Goal: Transaction & Acquisition: Purchase product/service

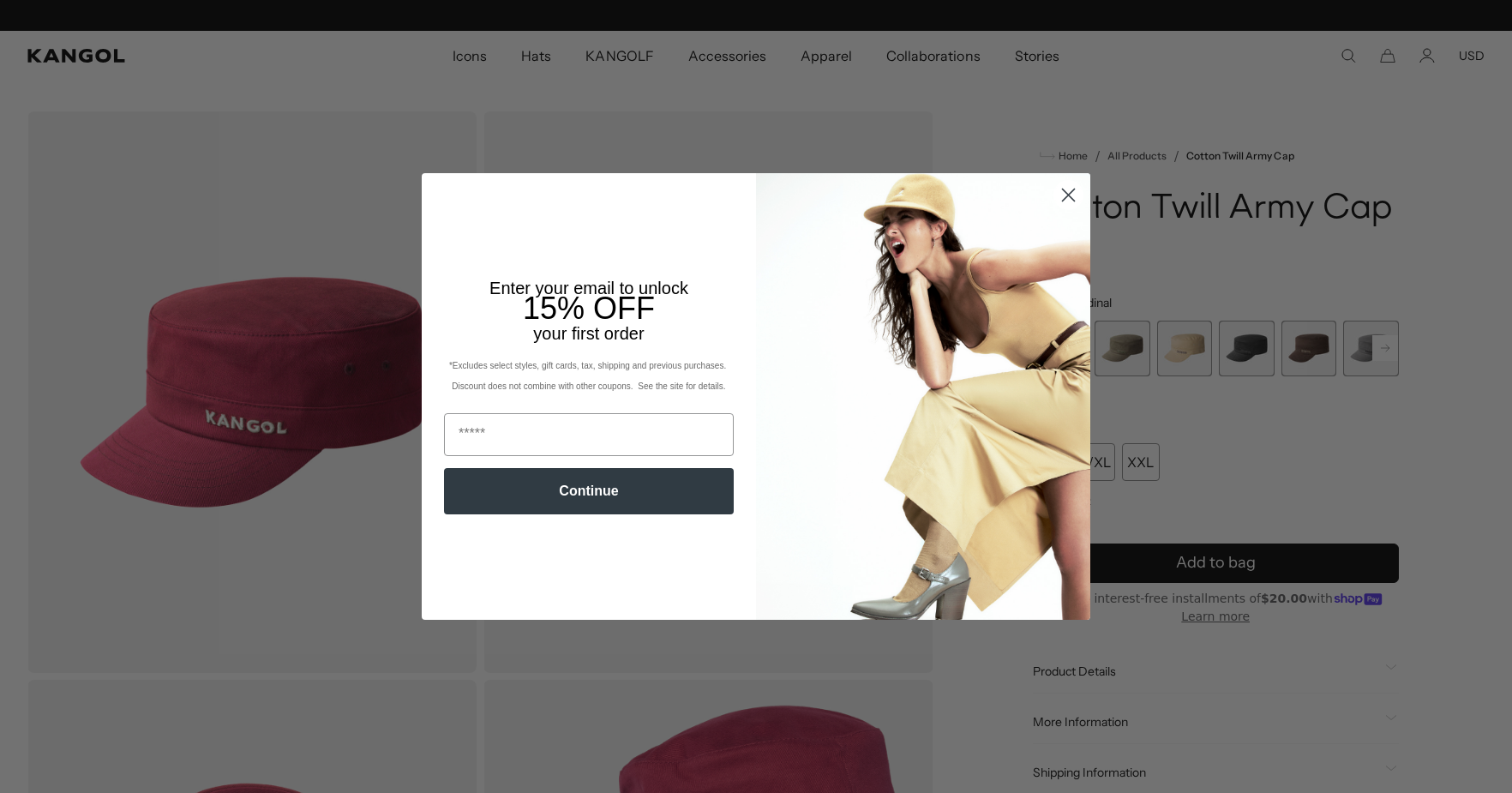
scroll to position [0, 353]
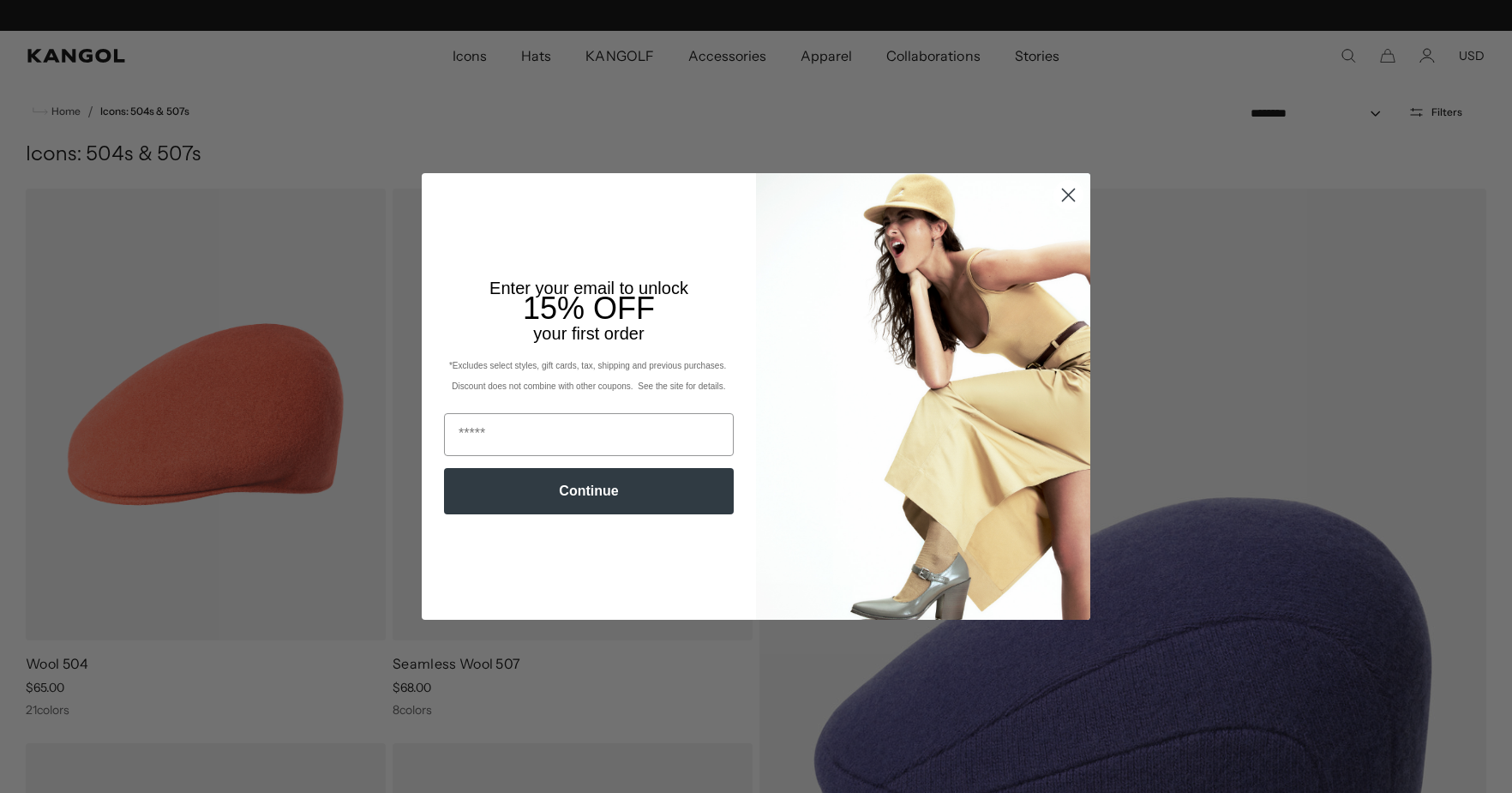
scroll to position [0, 353]
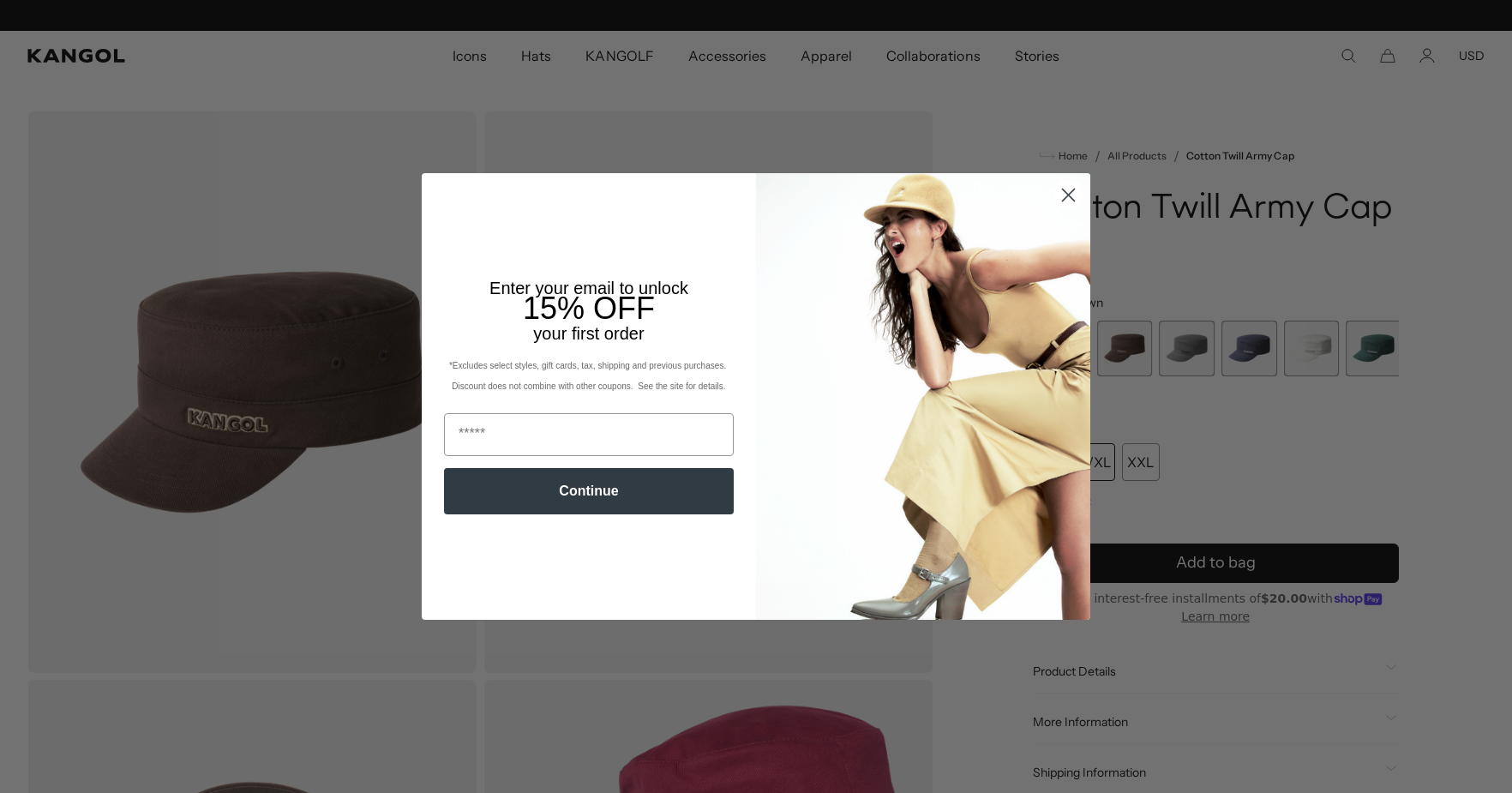
scroll to position [0, 353]
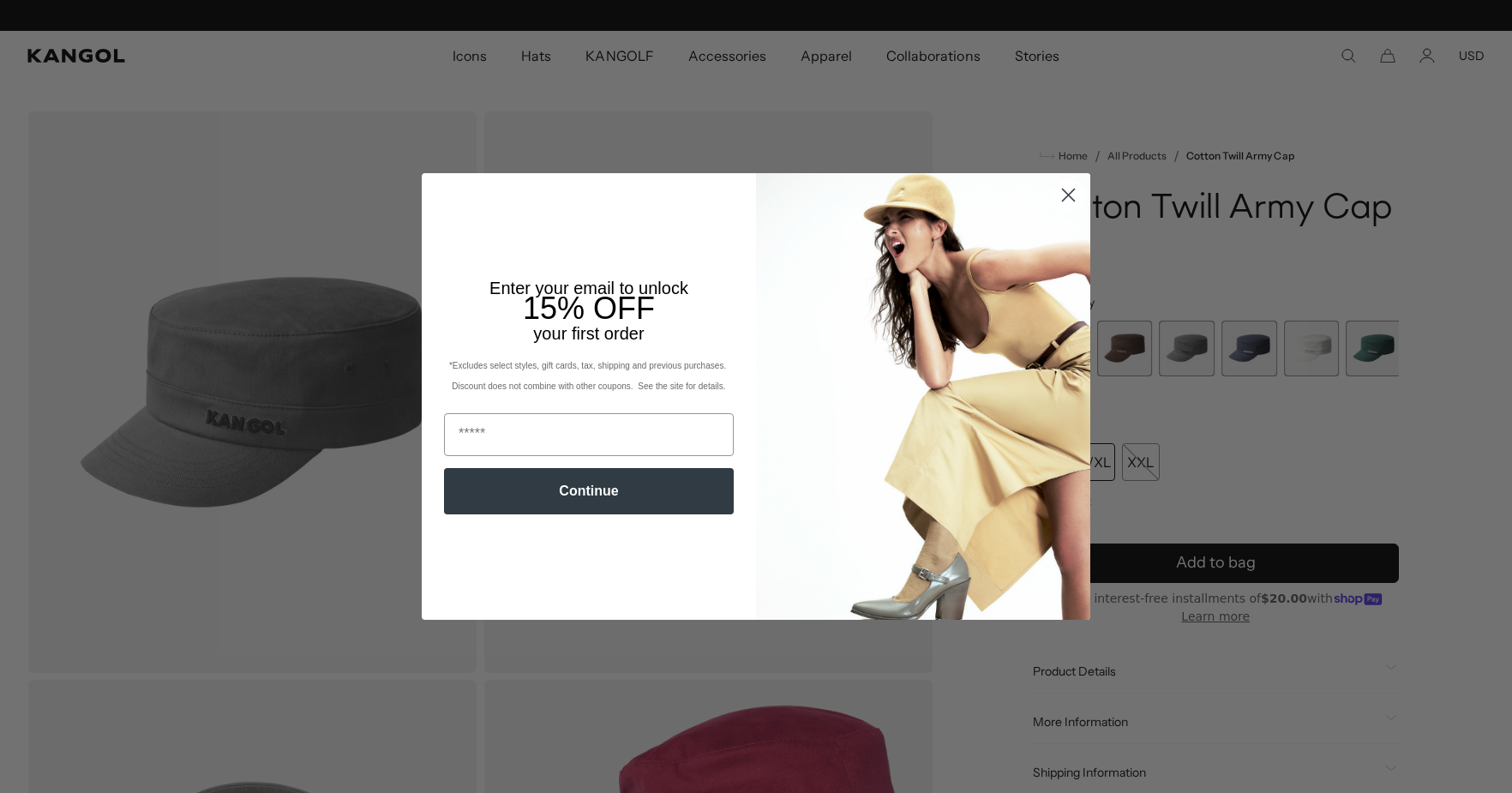
scroll to position [0, 353]
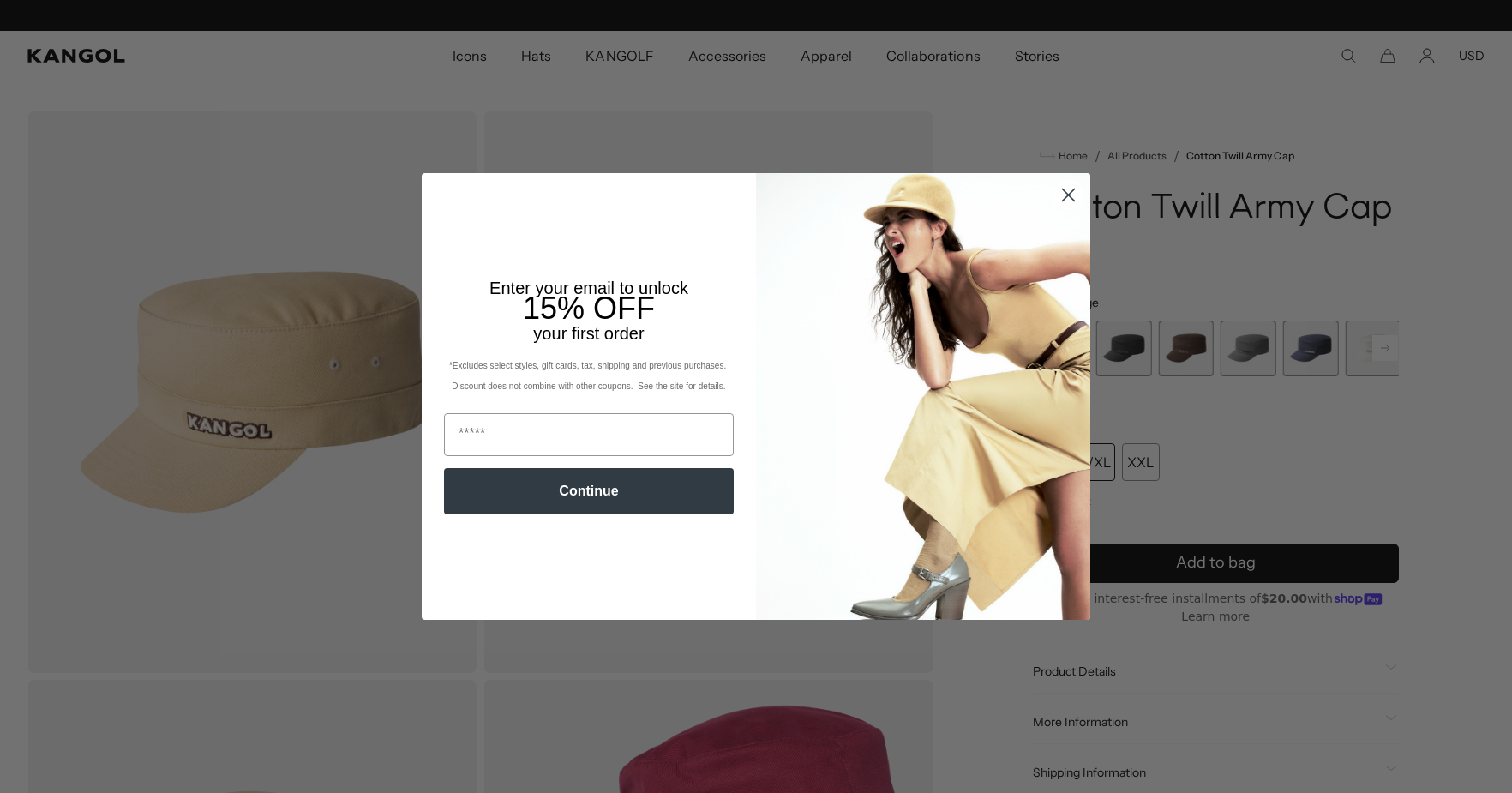
scroll to position [0, 353]
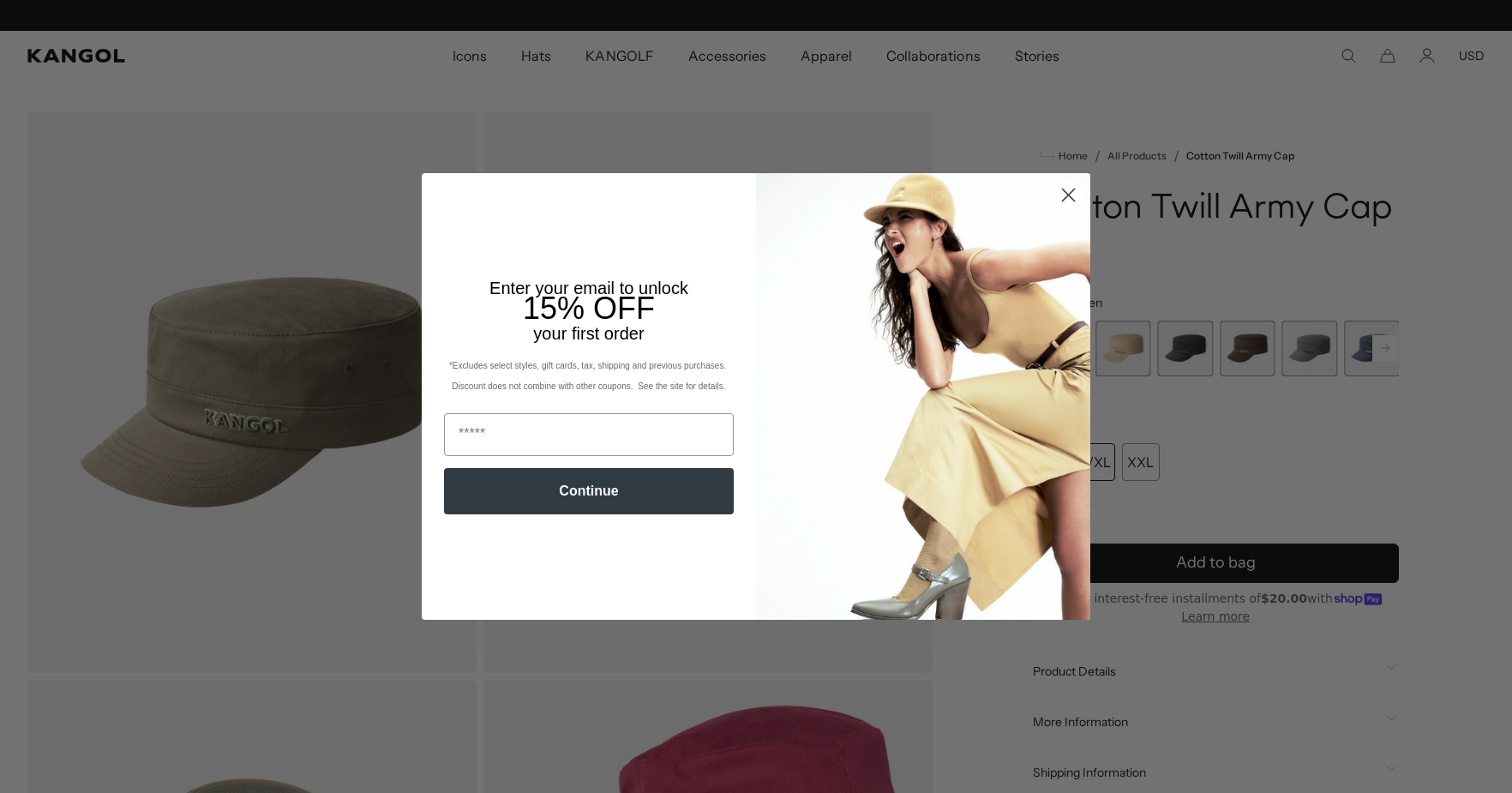
scroll to position [0, 353]
